Goal: Check status: Check status

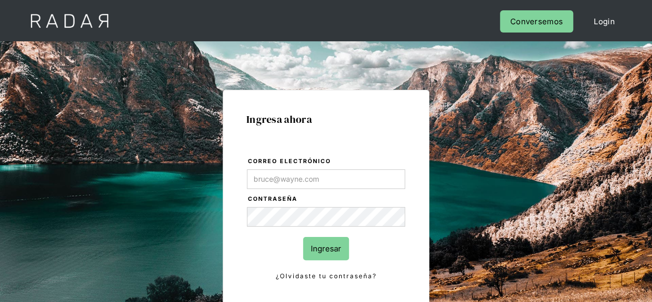
type input "[PERSON_NAME][EMAIL_ADDRESS][PERSON_NAME][DOMAIN_NAME]"
click at [324, 248] on input "Ingresar" at bounding box center [326, 248] width 46 height 23
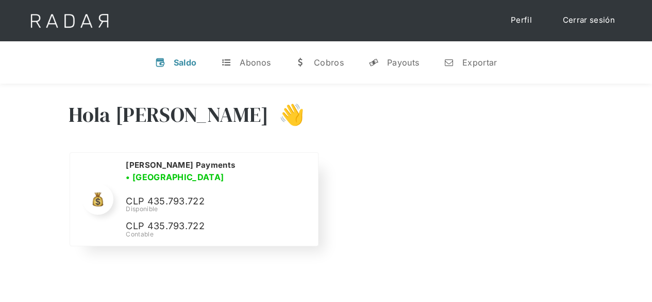
click at [167, 195] on p "CLP 435.793.722" at bounding box center [203, 201] width 155 height 15
copy p "435.793.722"
